Goal: Task Accomplishment & Management: Manage account settings

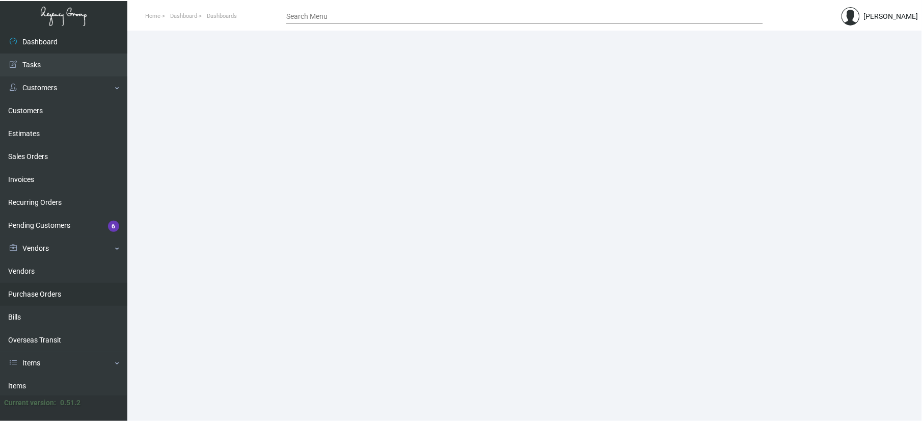
click at [55, 286] on link "Purchase Orders" at bounding box center [63, 294] width 127 height 23
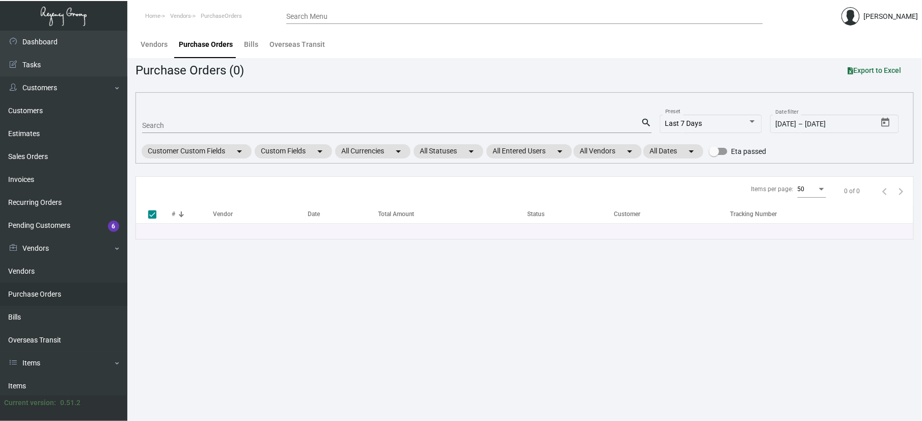
click at [257, 114] on mat-form-field "Search search" at bounding box center [396, 125] width 509 height 32
click at [243, 136] on mat-form-field "Search search" at bounding box center [396, 125] width 509 height 32
click at [251, 129] on input "Search" at bounding box center [391, 126] width 499 height 8
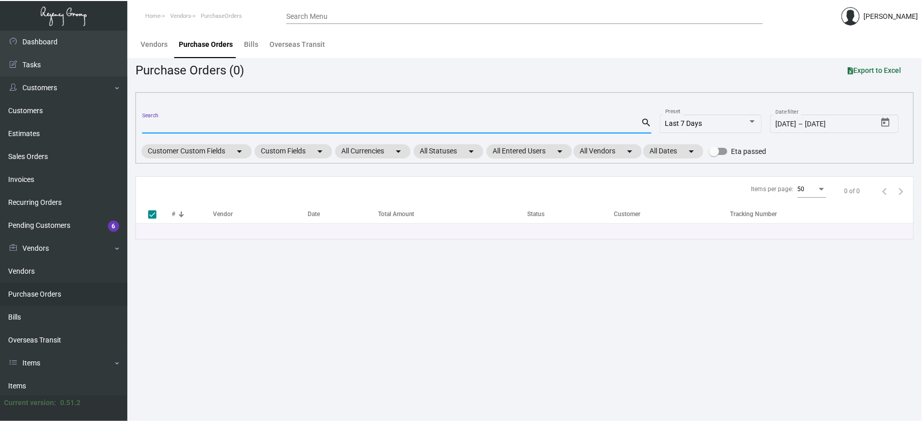
type input "1"
checkbox input "false"
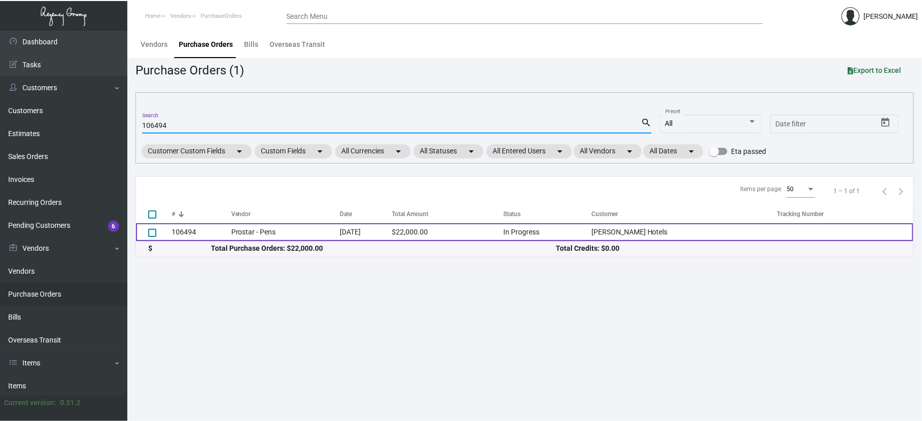
type input "106494"
click at [310, 233] on td "Prostar - Pens" at bounding box center [285, 232] width 109 height 18
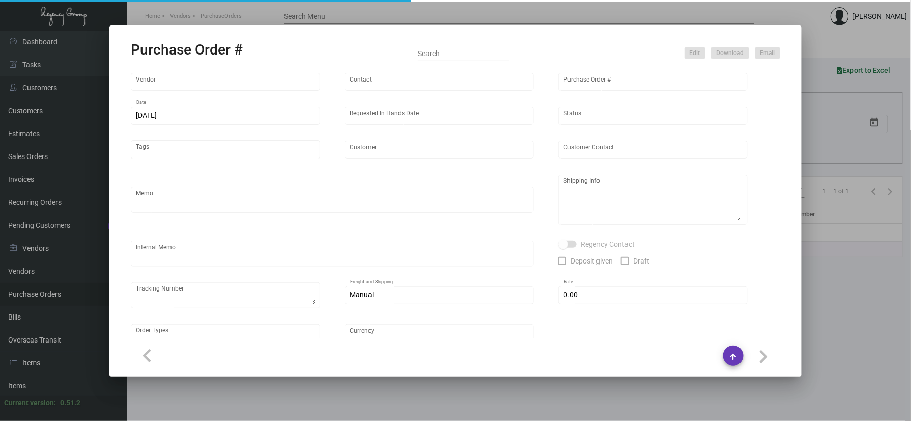
type input "Prostar - Pens"
type input "[PERSON_NAME]"
type input "106494"
type input "[DATE]"
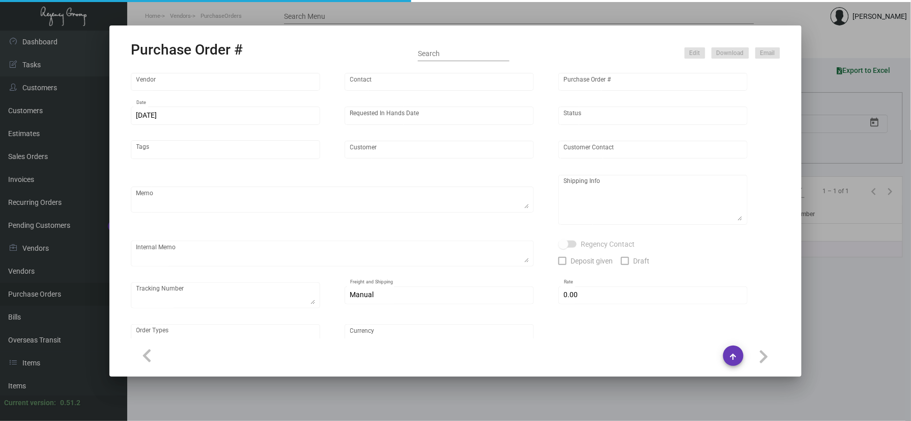
type input "[PERSON_NAME] Hotels"
type textarea "Please ship 40k by boat to our NJ warehouse in the first shipment."
type textarea "Regency Group NJ - [PERSON_NAME] [STREET_ADDRESS]"
type textarea "9/23 - asked the vendor to air 6k at our cost."
checkbox input "true"
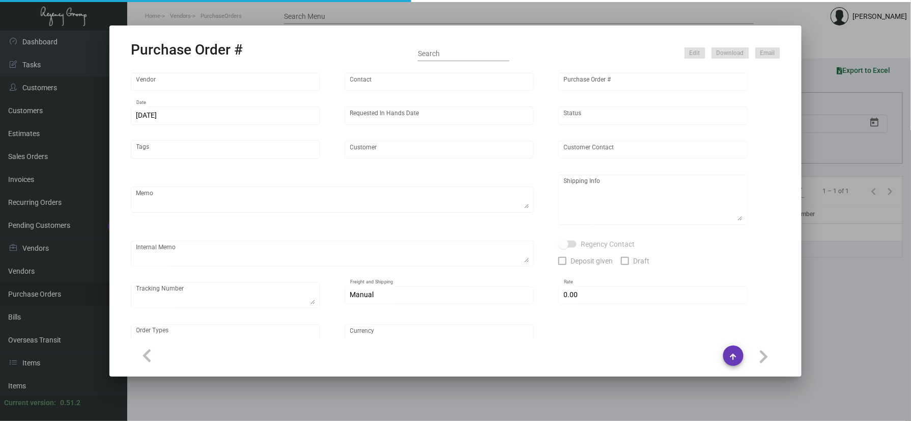
type input "$ 0.00"
type input "United States Dollar $"
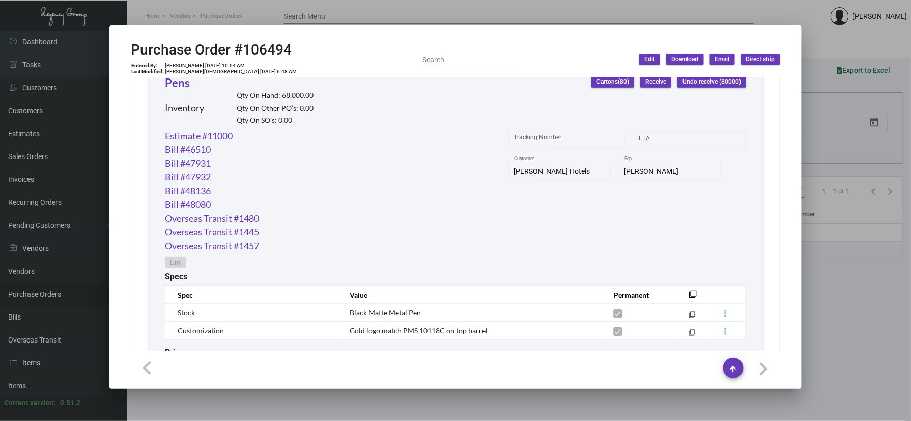
scroll to position [440, 0]
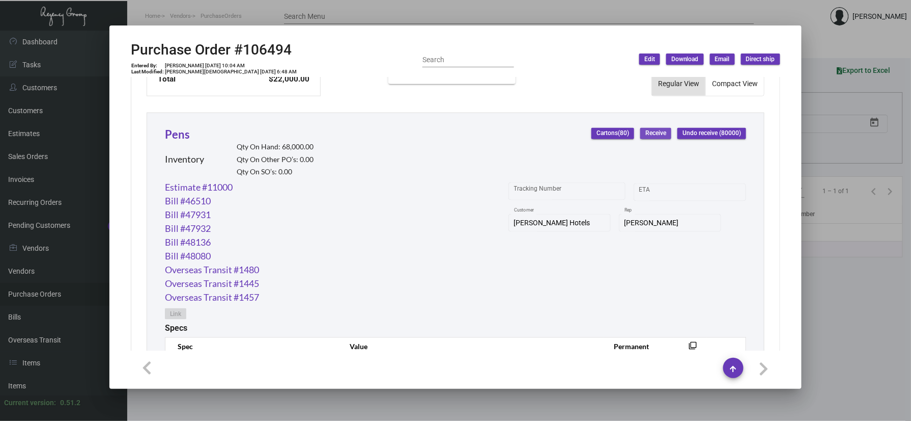
click at [646, 137] on span "Receive" at bounding box center [656, 133] width 21 height 9
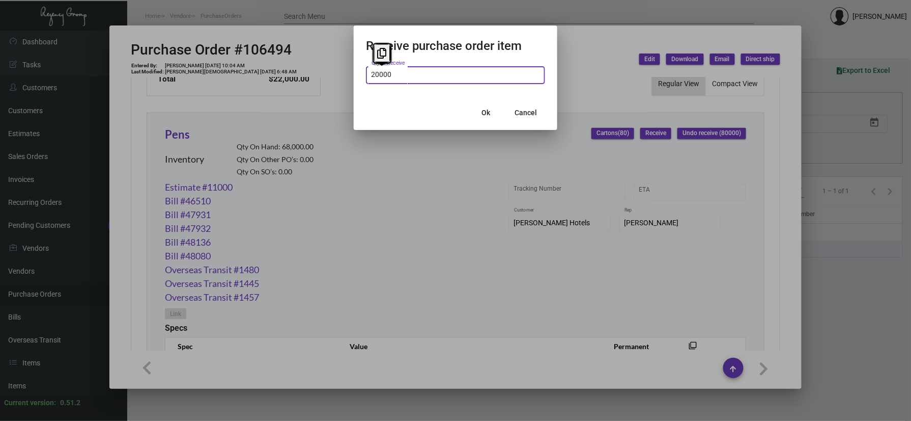
type input "20,000"
click at [540, 116] on button "Cancel" at bounding box center [526, 112] width 39 height 18
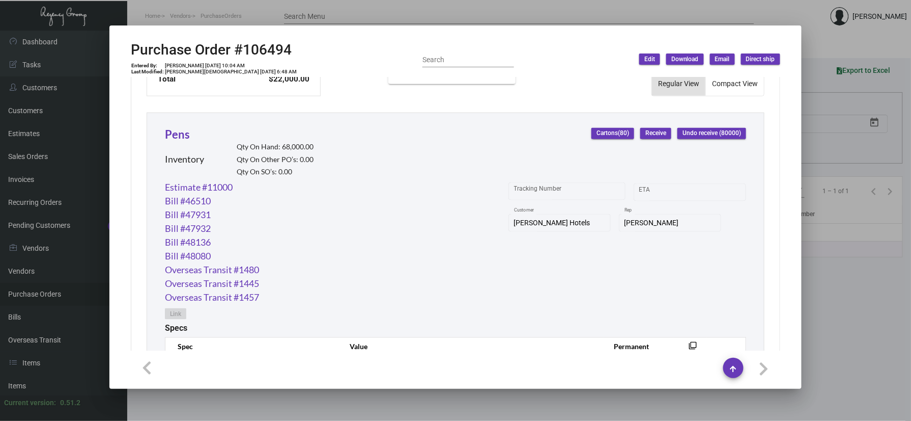
click at [186, 143] on div "Pens Inventory Qty On Hand: 68,000.00 Qty On Other PO’s: 0.00 Qty On SO’s: 0.00" at bounding box center [239, 153] width 149 height 54
click at [186, 141] on link "Pens" at bounding box center [177, 134] width 25 height 14
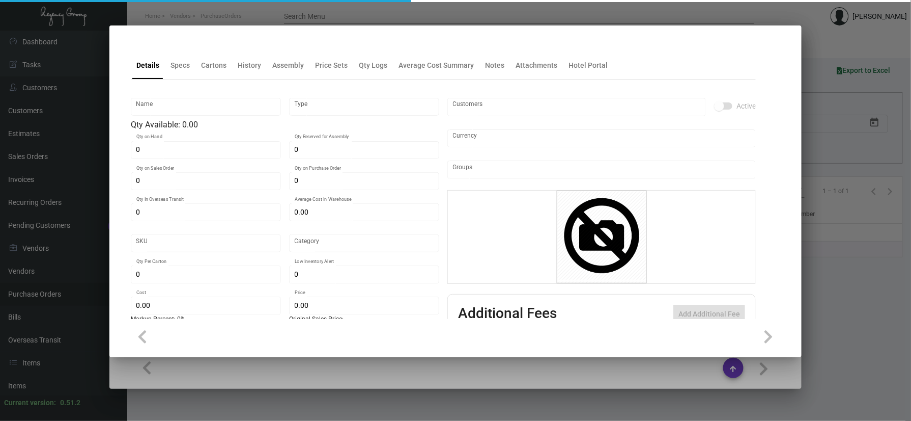
type input "Pens"
type input "Inventory"
type input "68,000"
type input "20,000"
type input "68,000"
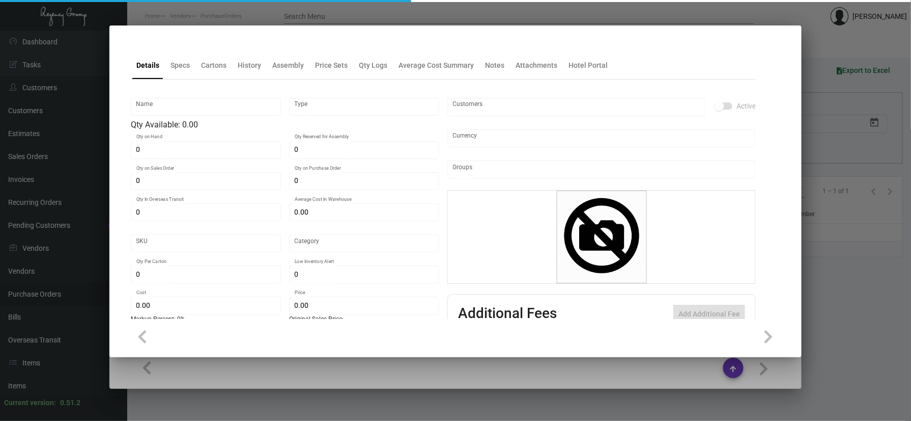
type input "$ 0.475"
type input "3159"
type input "Overseas"
type input "1,000"
type input "10,000"
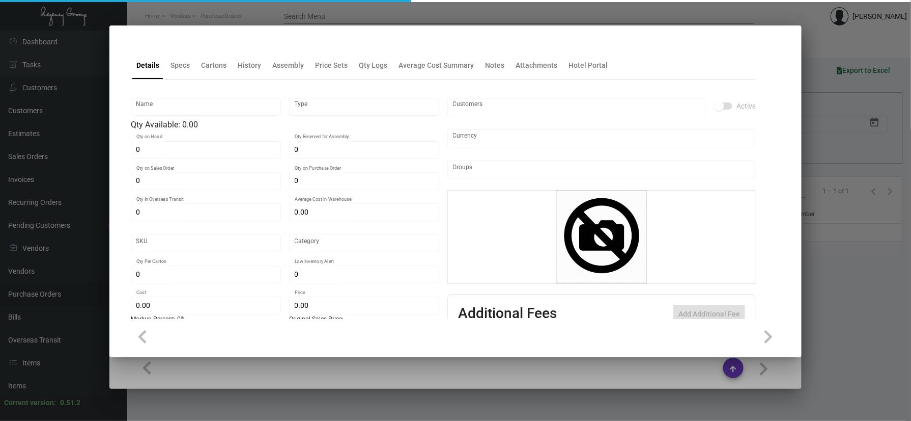
type input "$ 0.22"
type input "$ 0.52"
type textarea "pen body, aluminum barrels painted 2335U parts: metal parts painted 2335U refil…"
type textarea "pen body, aluminum barrels custom pain color, with slim metal Cross refill blac…"
checkbox input "true"
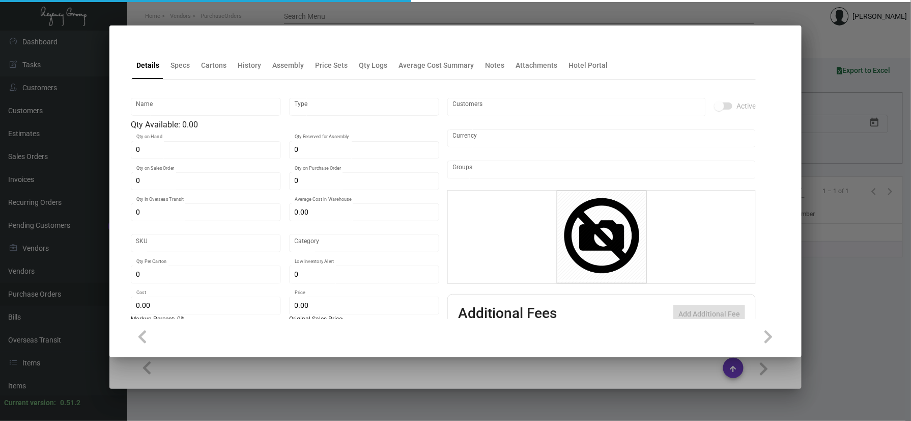
checkbox input "true"
type input "United States Dollar $"
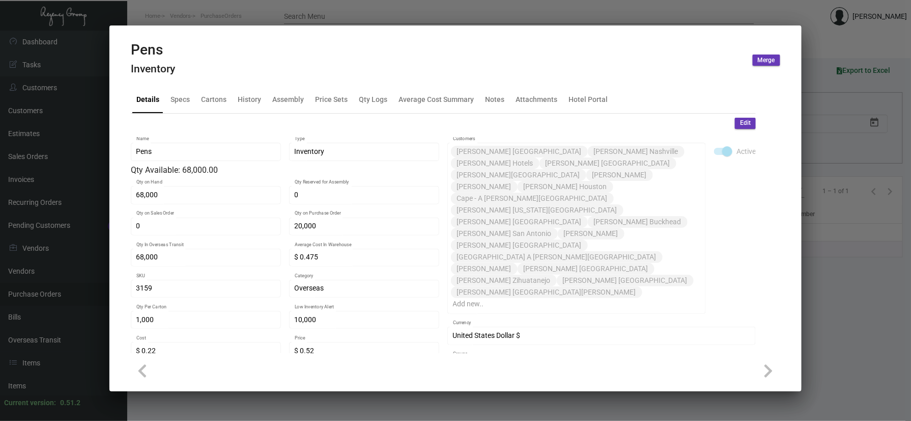
click at [214, 86] on div "Details Specs Cartons History Assembly Price Sets Qty Logs Average Cost Summary…" at bounding box center [443, 99] width 625 height 27
click at [212, 96] on div "Cartons" at bounding box center [213, 99] width 25 height 11
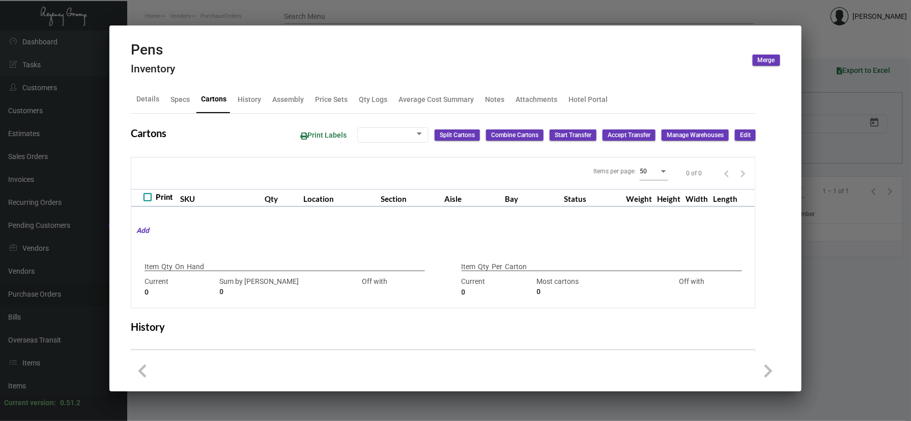
type input "68,000"
type input "103500"
type input "-35500"
type input "1,000"
type input "55500"
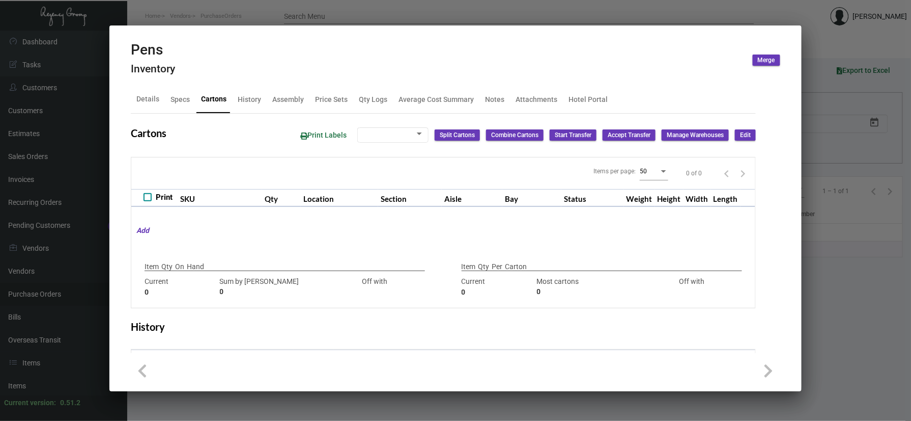
type input "-54500"
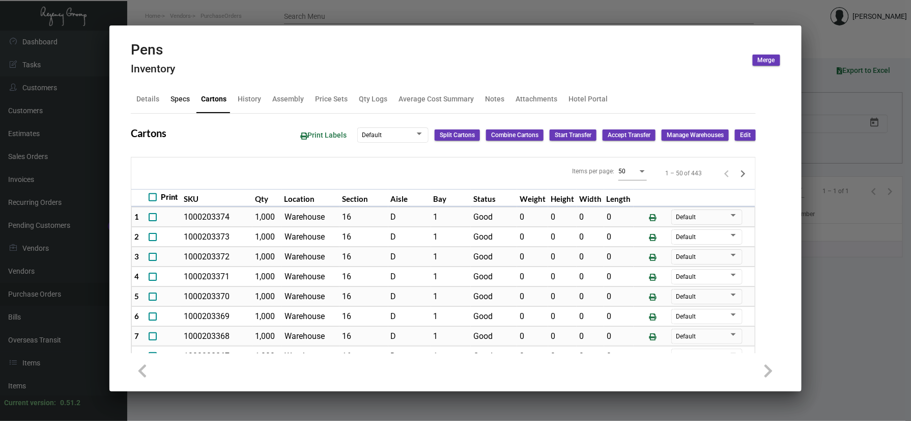
click at [180, 98] on div "Specs" at bounding box center [180, 99] width 19 height 11
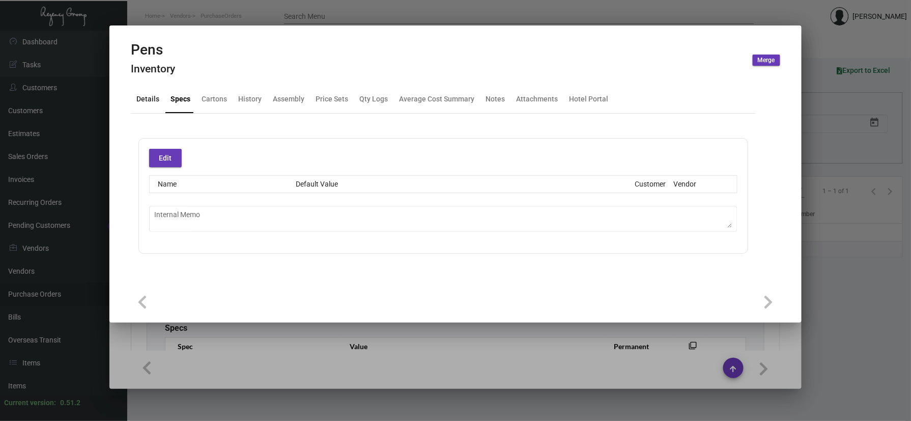
click at [149, 99] on div "Details" at bounding box center [147, 99] width 23 height 11
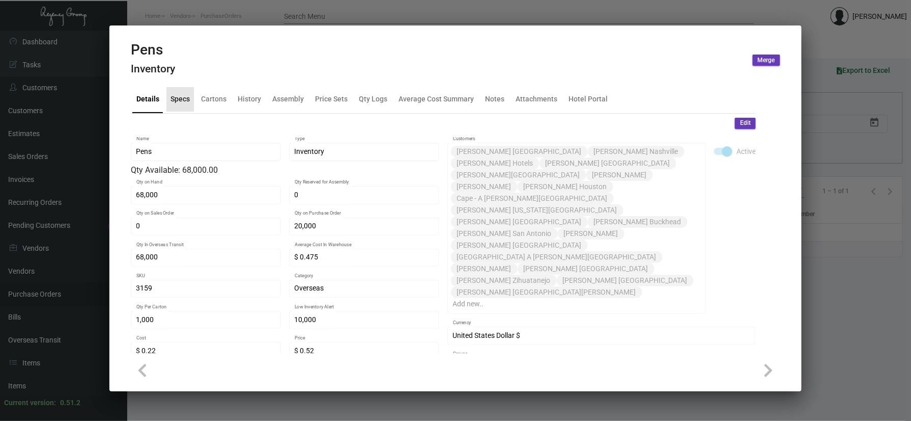
click at [176, 106] on div "Specs" at bounding box center [180, 99] width 27 height 24
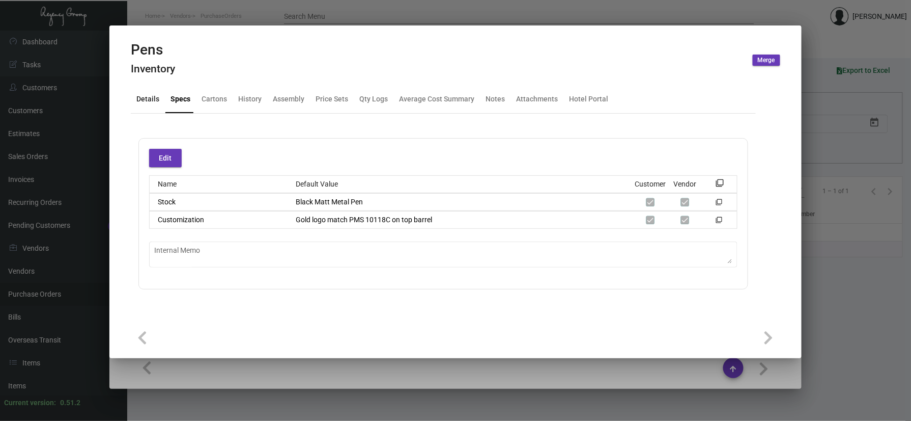
click at [135, 104] on div "Details" at bounding box center [147, 99] width 31 height 24
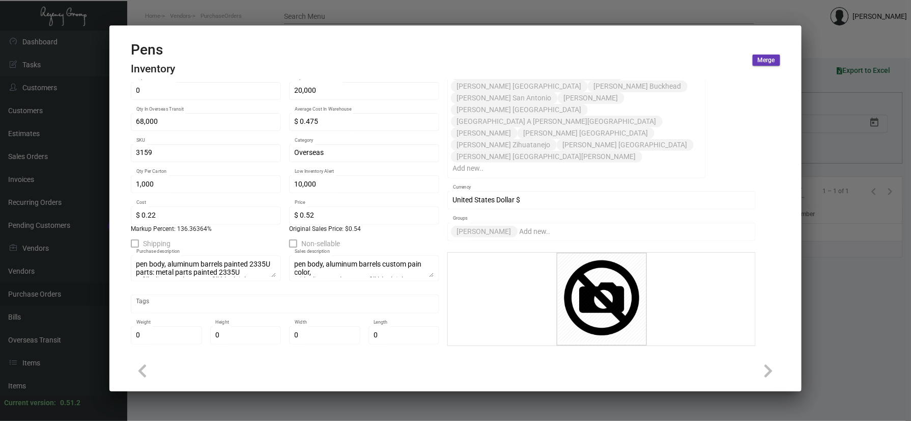
scroll to position [0, 0]
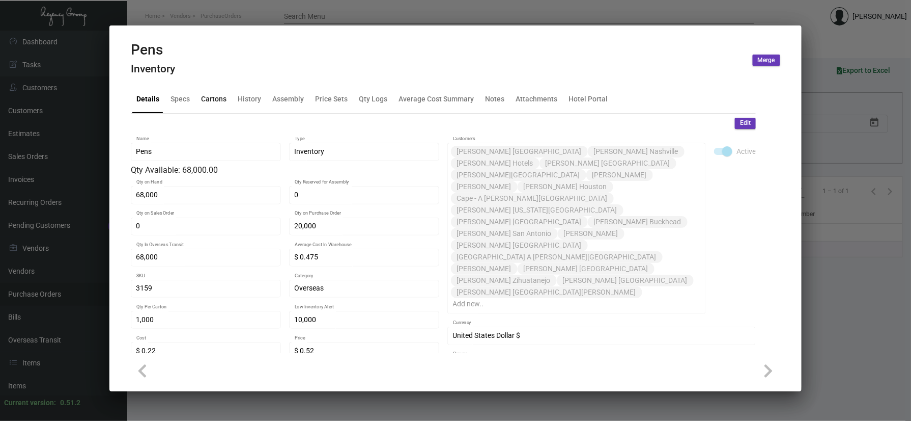
click at [222, 99] on div "Cartons" at bounding box center [213, 99] width 25 height 11
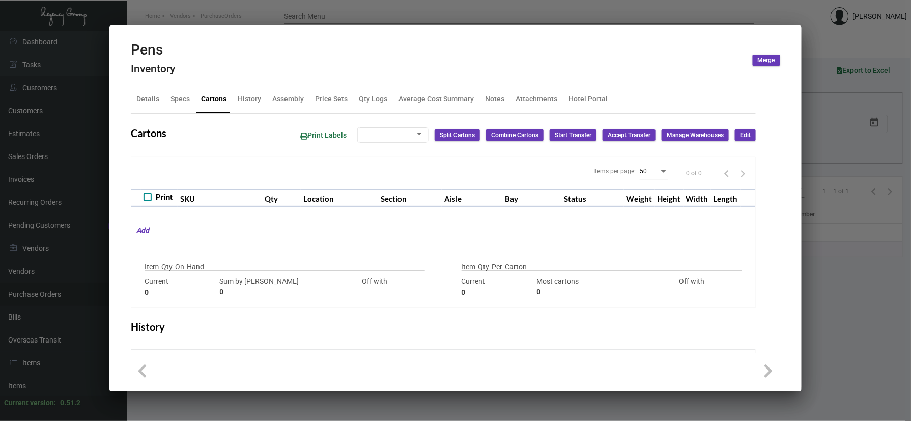
type input "68,000"
type input "103500"
type input "-35500"
type input "1,000"
type input "55500"
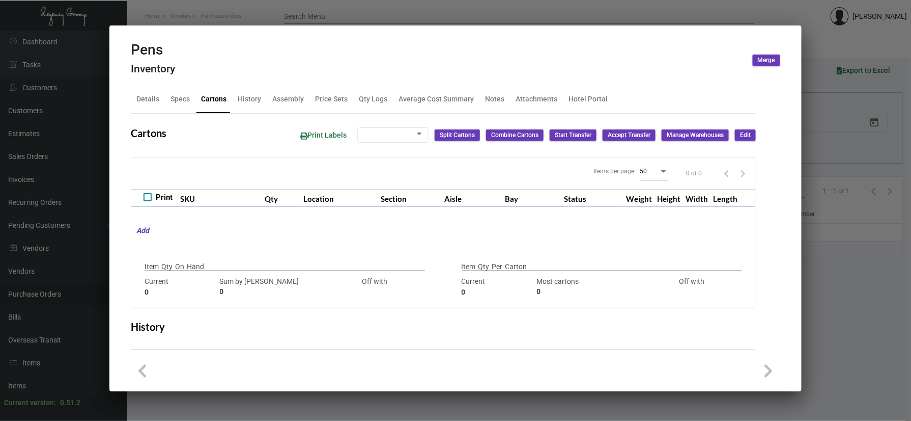
type input "-54500"
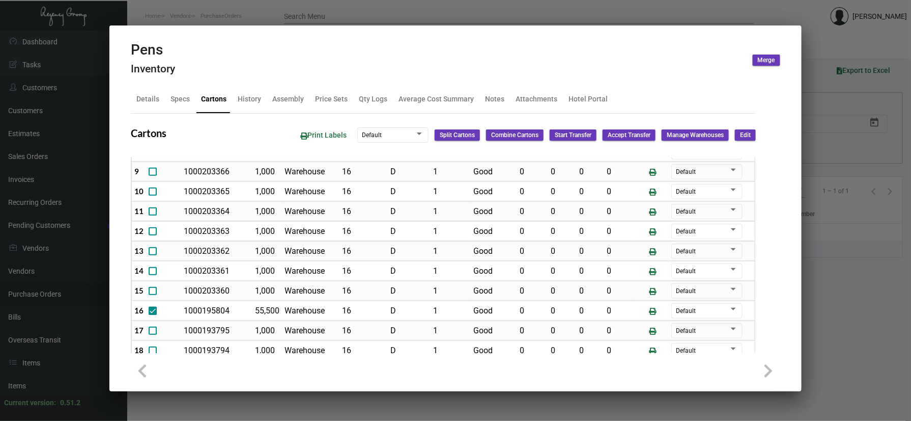
scroll to position [204, 0]
